Goal: Find specific page/section: Find specific page/section

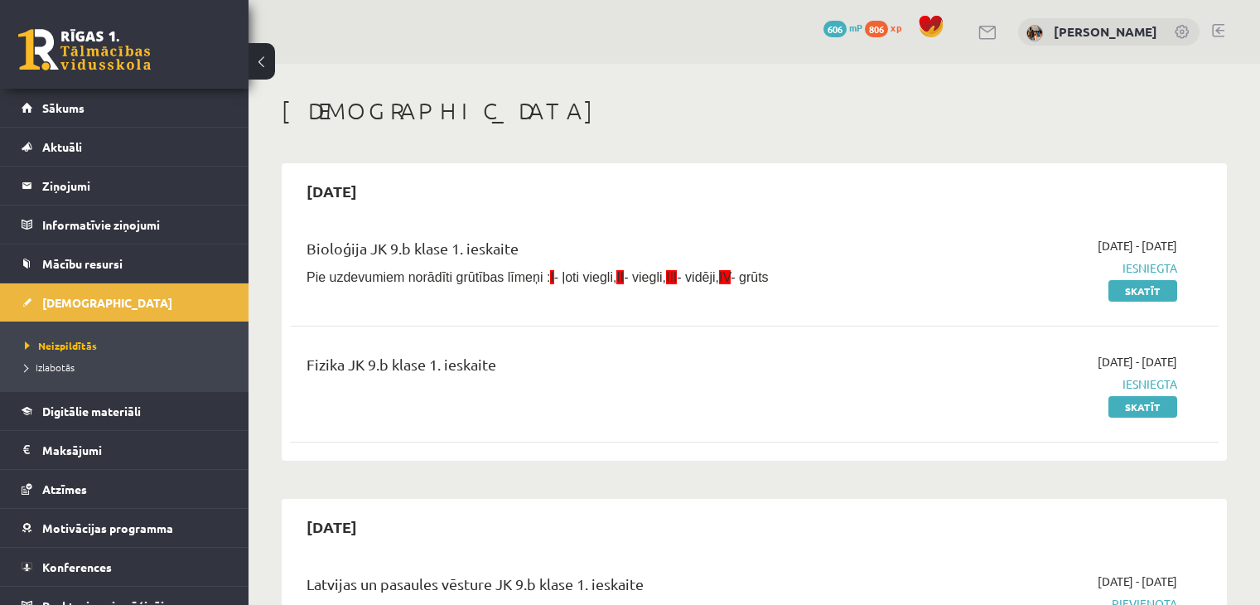
scroll to position [489, 0]
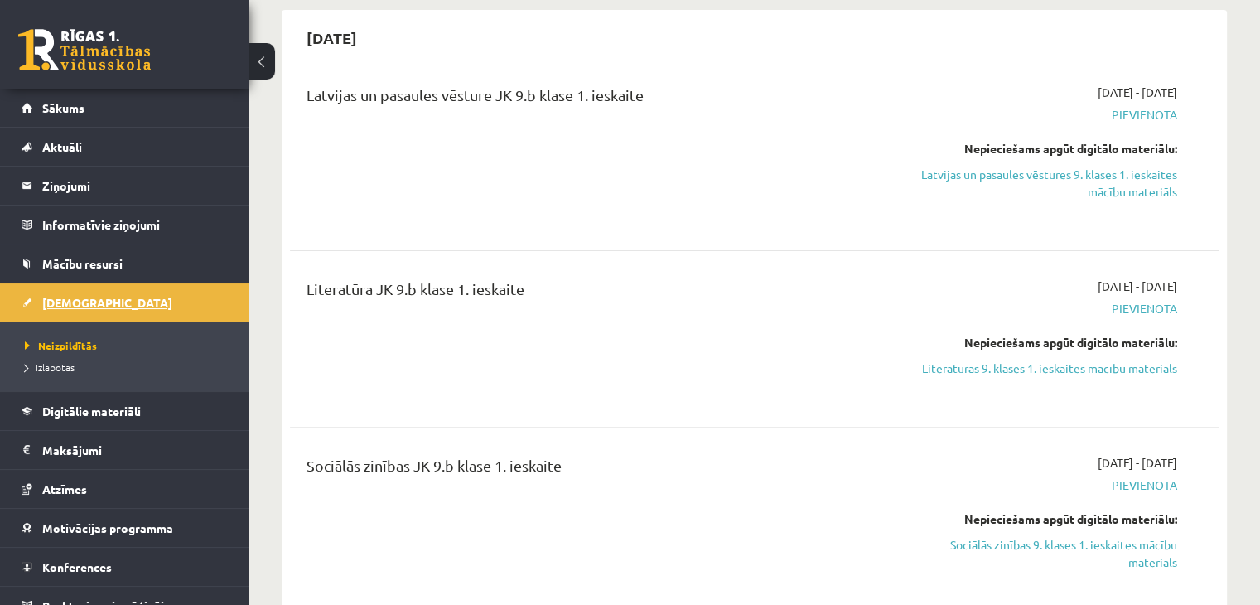
click at [116, 295] on link "[DEMOGRAPHIC_DATA]" at bounding box center [125, 302] width 206 height 38
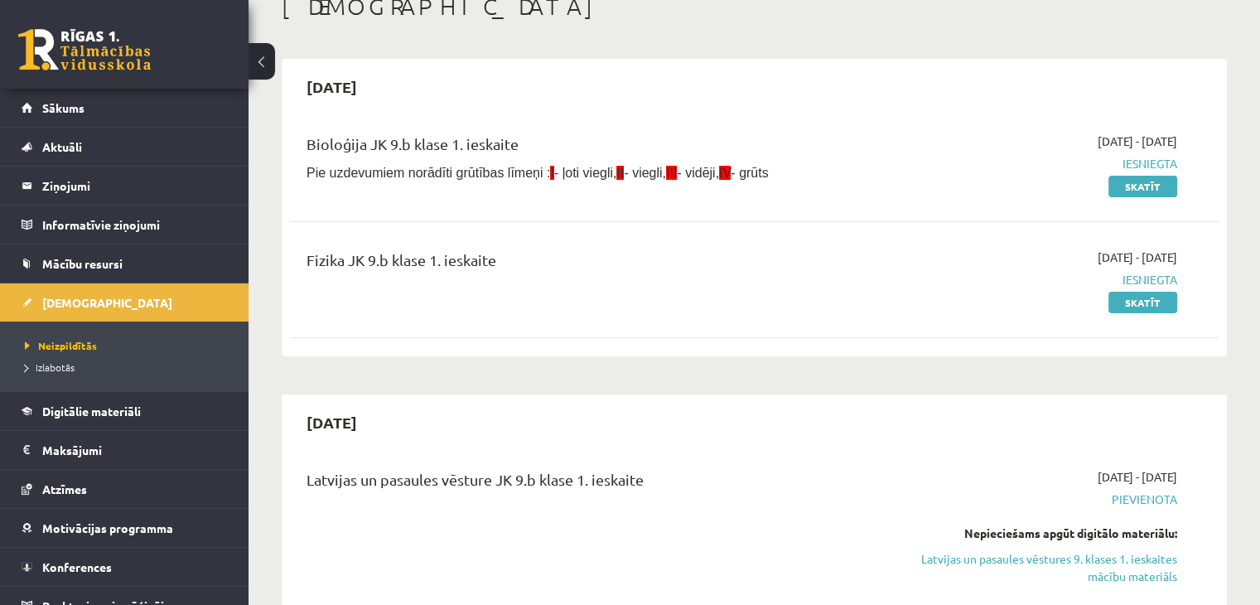
scroll to position [0, 0]
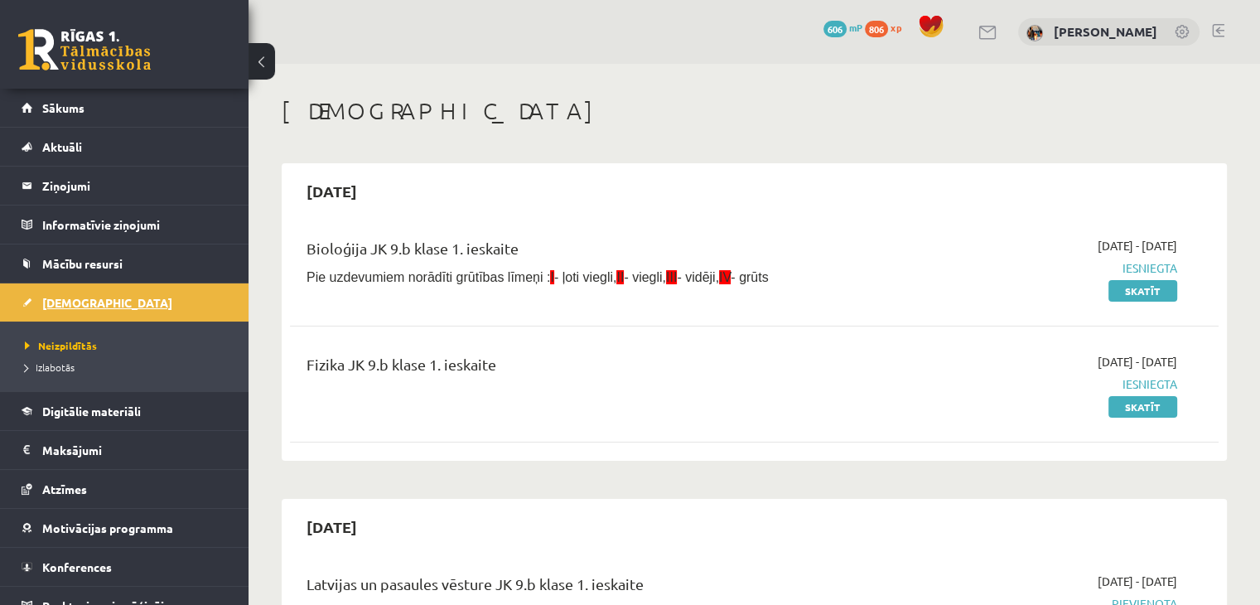
click at [64, 297] on span "[DEMOGRAPHIC_DATA]" at bounding box center [107, 302] width 130 height 15
click at [54, 416] on link "Digitālie materiāli" at bounding box center [125, 411] width 206 height 38
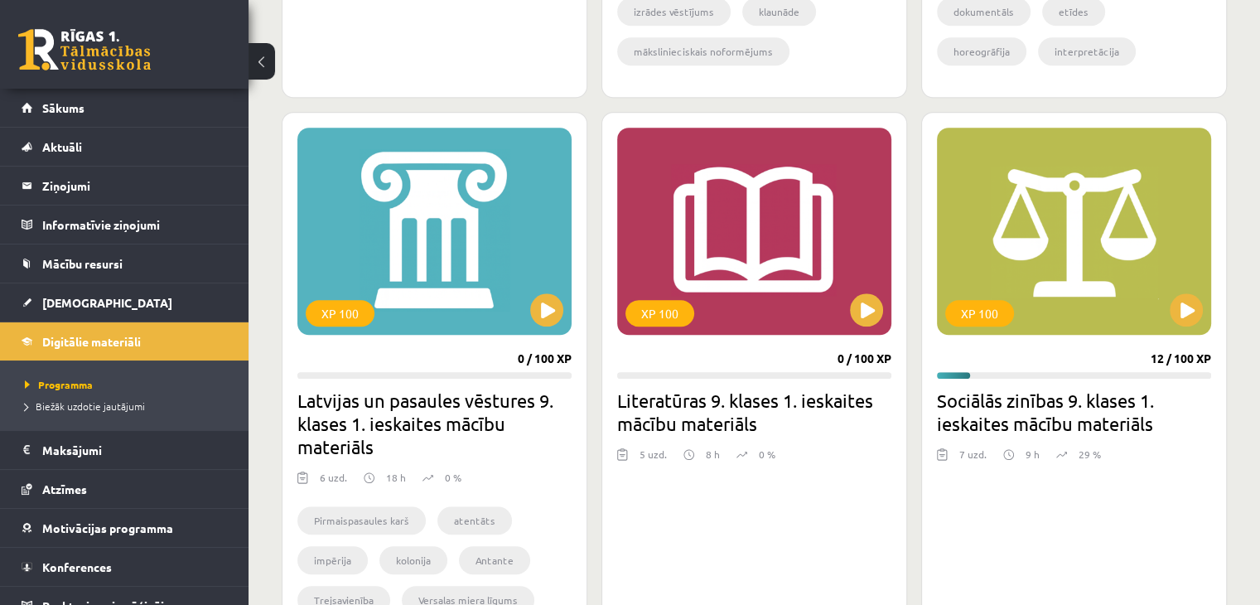
scroll to position [1491, 0]
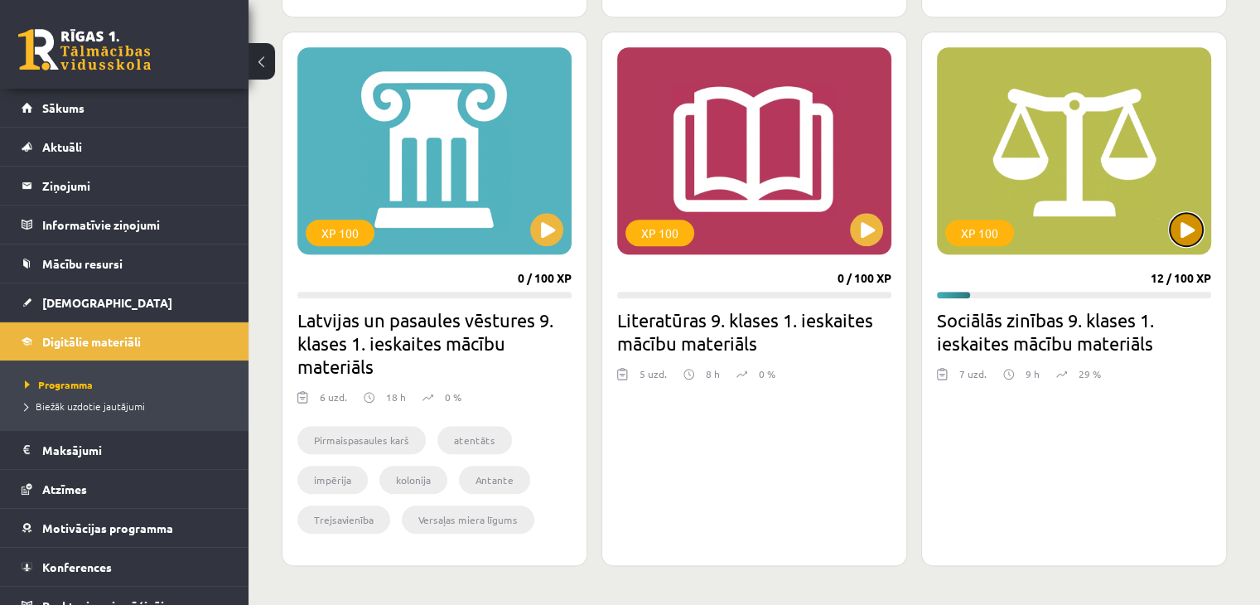
click at [1198, 228] on button at bounding box center [1186, 229] width 33 height 33
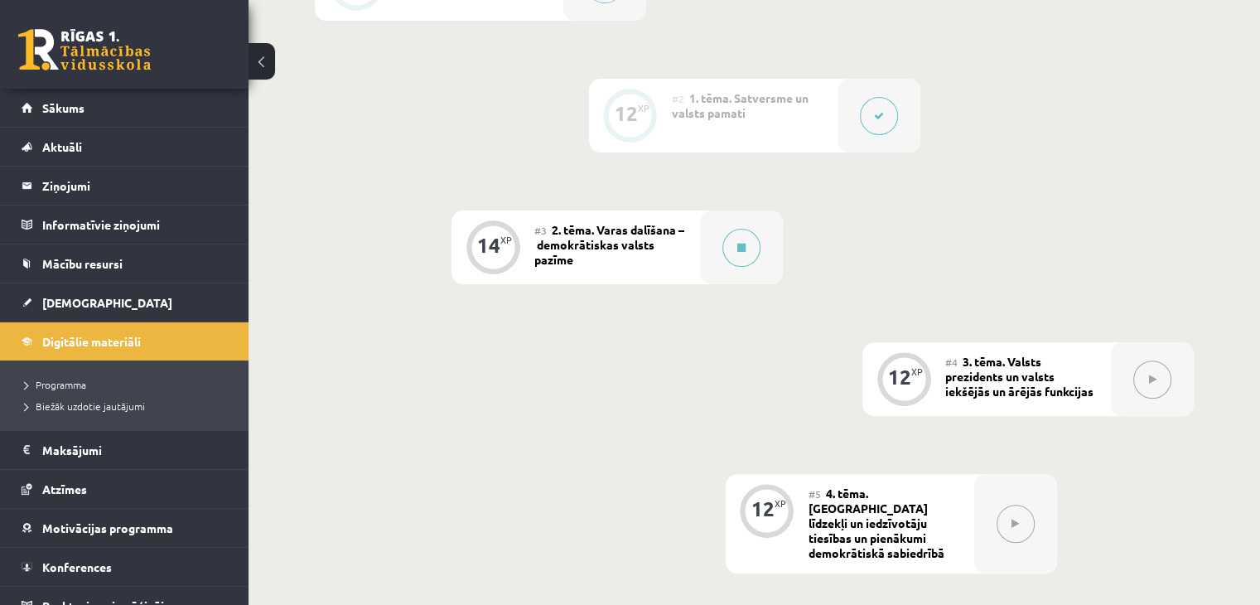
scroll to position [497, 0]
